Goal: Check status: Check status

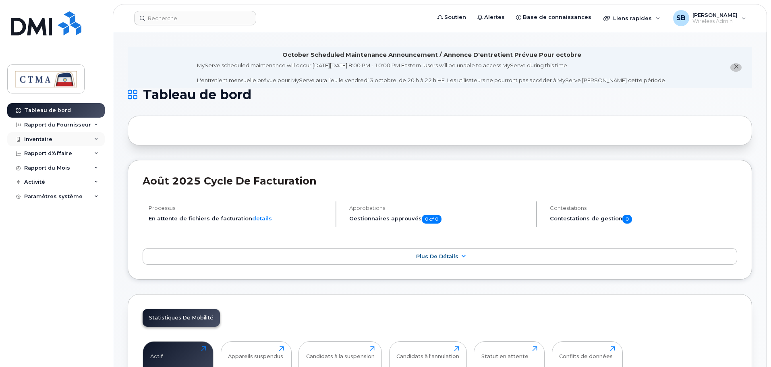
click at [32, 138] on div "Inventaire" at bounding box center [38, 139] width 28 height 6
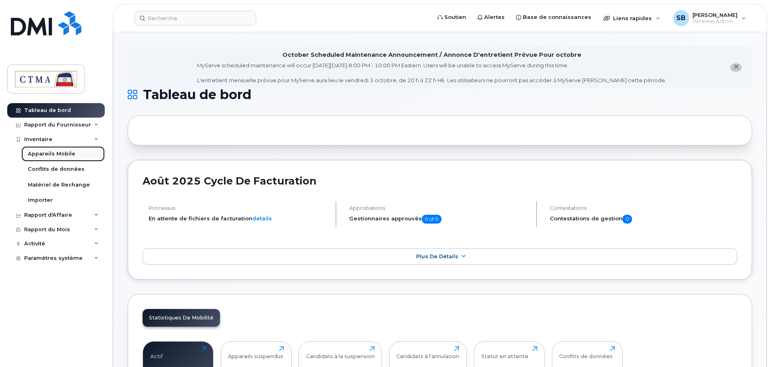
click at [40, 152] on div "Appareils Mobile" at bounding box center [52, 153] width 48 height 7
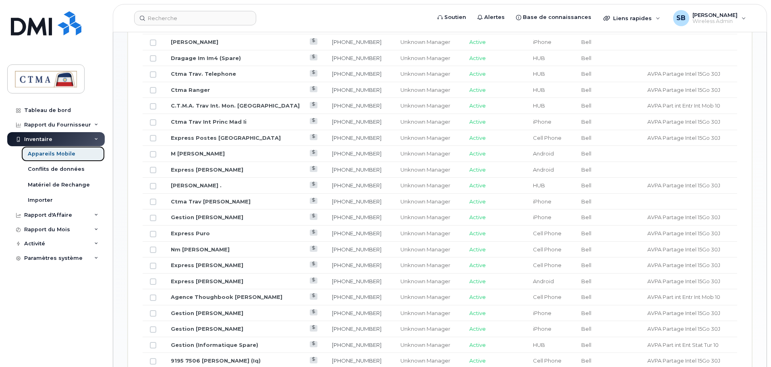
scroll to position [529, 0]
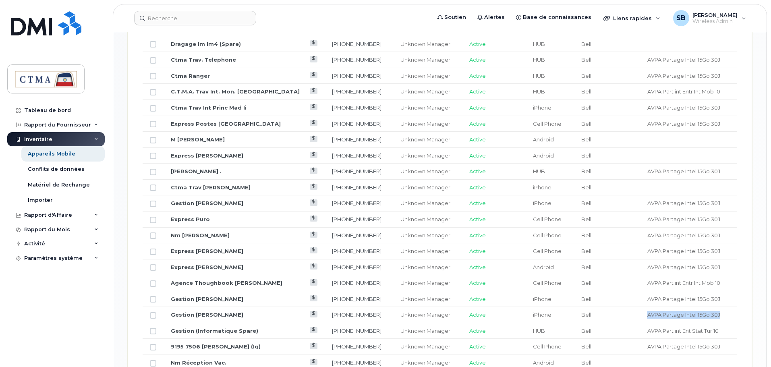
drag, startPoint x: 634, startPoint y: 315, endPoint x: 708, endPoint y: 314, distance: 73.7
click at [708, 314] on td "AVPA Partage Intel 15Go 30J" at bounding box center [688, 315] width 97 height 16
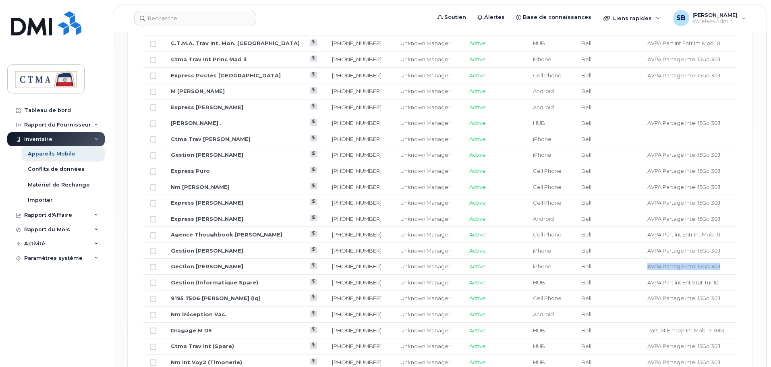
scroll to position [579, 0]
click at [199, 249] on link "Gestion [PERSON_NAME]" at bounding box center [207, 249] width 73 height 6
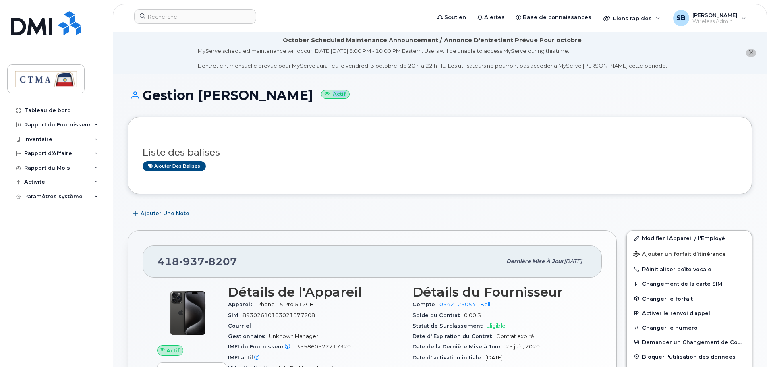
drag, startPoint x: 771, startPoint y: 85, endPoint x: 767, endPoint y: 114, distance: 29.6
click at [53, 109] on div "Tableau de bord" at bounding box center [47, 110] width 47 height 6
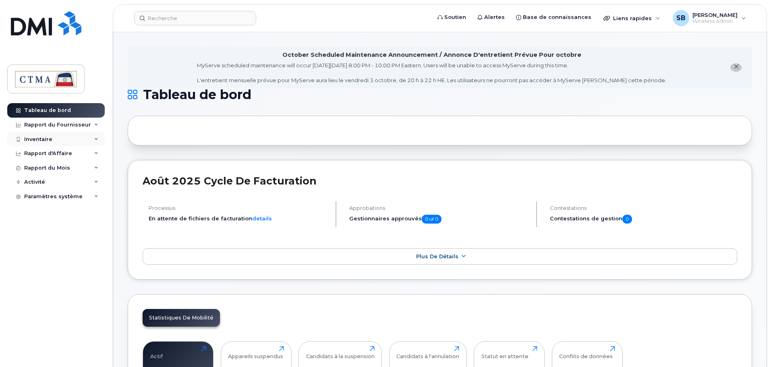
click at [63, 137] on div "Inventaire" at bounding box center [56, 139] width 98 height 15
